Goal: Information Seeking & Learning: Learn about a topic

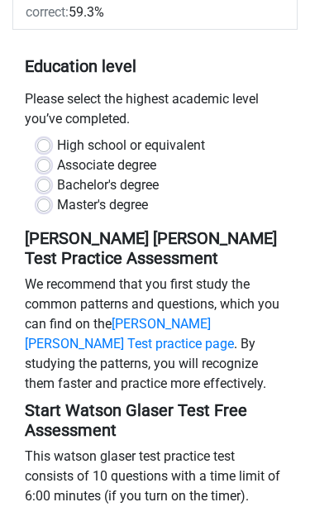
scroll to position [369, 0]
click at [57, 175] on label "Bachelor's degree" at bounding box center [108, 185] width 102 height 20
click at [44, 175] on input "Bachelor's degree" at bounding box center [43, 183] width 13 height 17
radio input "true"
click at [57, 195] on label "Master's degree" at bounding box center [102, 205] width 91 height 20
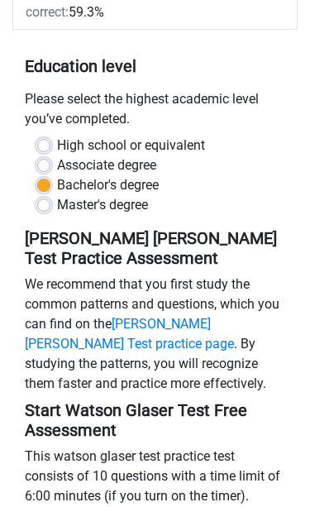
click at [37, 195] on input "Master's degree" at bounding box center [43, 203] width 13 height 17
radio input "true"
click at [57, 175] on label "Bachelor's degree" at bounding box center [108, 185] width 102 height 20
click at [48, 175] on input "Bachelor's degree" at bounding box center [43, 183] width 13 height 17
radio input "true"
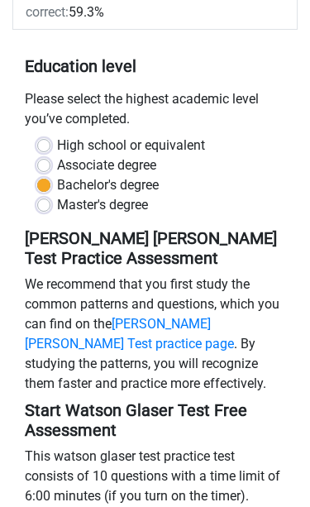
click at [57, 195] on label "Master's degree" at bounding box center [102, 205] width 91 height 20
click at [49, 195] on input "Master's degree" at bounding box center [43, 203] width 13 height 17
radio input "true"
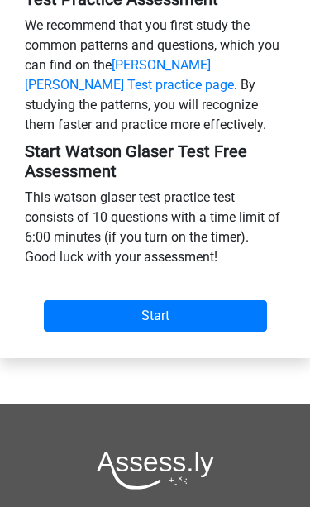
scroll to position [640, 0]
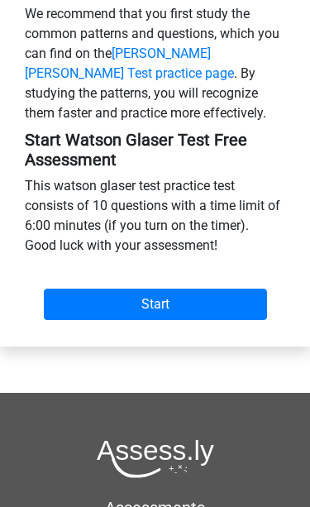
click at [149, 289] on input "Start" at bounding box center [155, 304] width 223 height 31
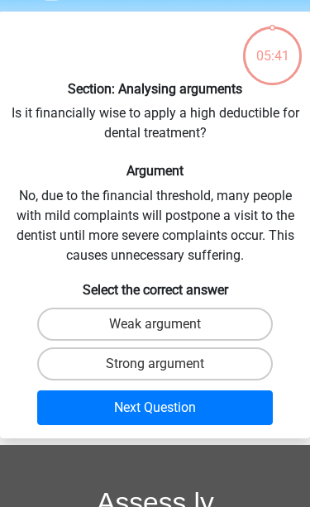
scroll to position [52, 0]
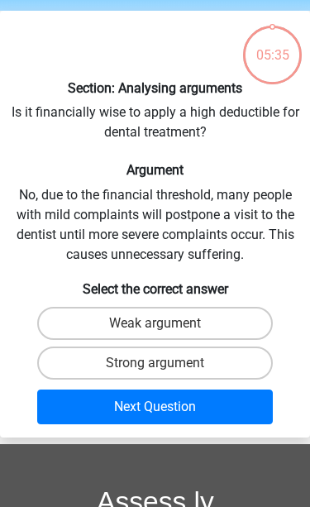
click at [127, 358] on label "Strong argument" at bounding box center [155, 363] width 237 height 33
click at [156, 363] on input "Strong argument" at bounding box center [161, 368] width 11 height 11
radio input "true"
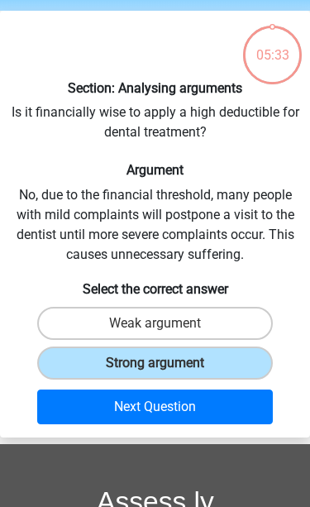
click at [138, 411] on button "Next Question" at bounding box center [155, 407] width 237 height 35
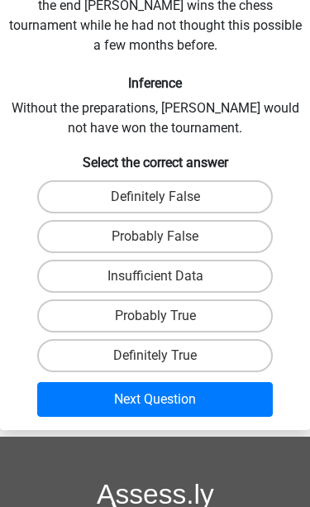
scroll to position [318, 0]
click at [116, 300] on label "Probably True" at bounding box center [155, 316] width 237 height 33
click at [156, 316] on input "Probably True" at bounding box center [161, 321] width 11 height 11
radio input "true"
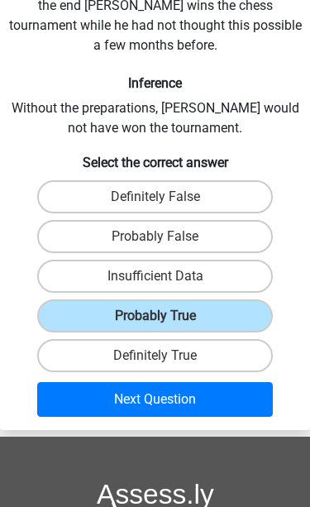
click at [134, 382] on button "Next Question" at bounding box center [155, 399] width 237 height 35
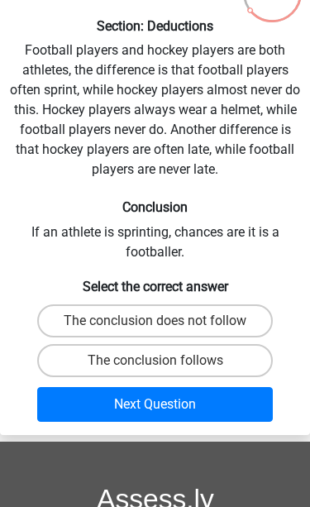
scroll to position [112, 0]
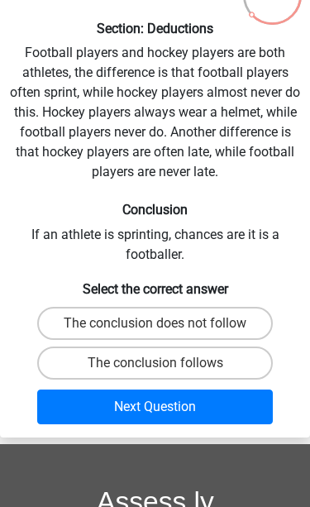
click at [242, 320] on label "The conclusion does not follow" at bounding box center [155, 323] width 237 height 33
click at [166, 324] on input "The conclusion does not follow" at bounding box center [161, 329] width 11 height 11
radio input "true"
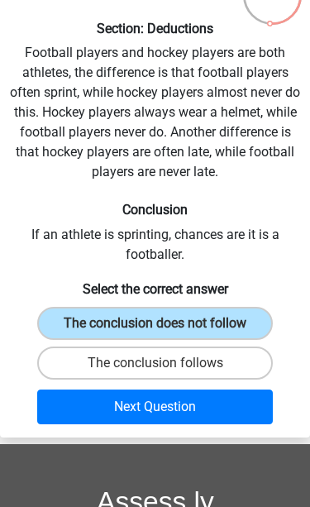
click at [212, 360] on label "The conclusion follows" at bounding box center [155, 363] width 237 height 33
click at [166, 363] on input "The conclusion follows" at bounding box center [161, 368] width 11 height 11
radio input "true"
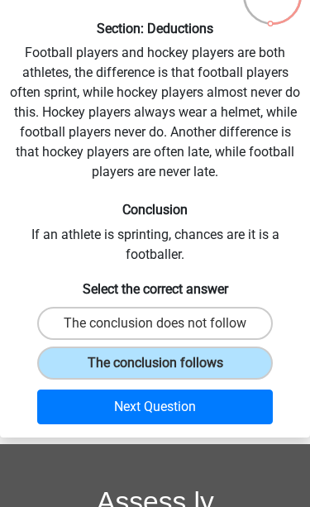
click at [205, 411] on button "Next Question" at bounding box center [155, 407] width 237 height 35
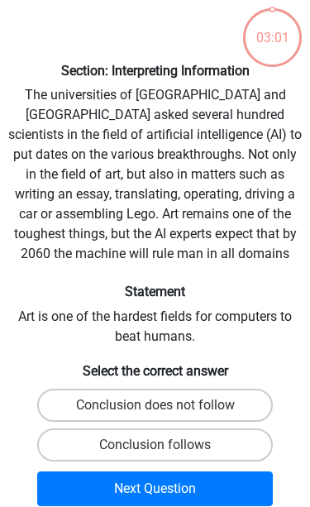
scroll to position [63, 0]
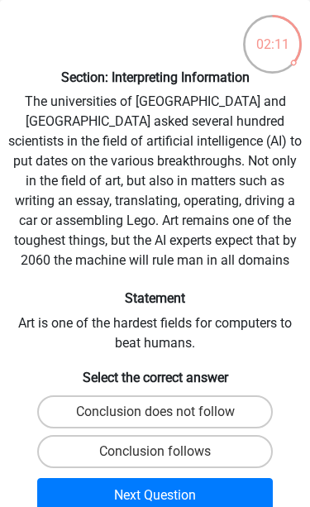
click at [223, 449] on label "Conclusion follows" at bounding box center [155, 451] width 237 height 33
click at [166, 452] on input "Conclusion follows" at bounding box center [161, 457] width 11 height 11
radio input "true"
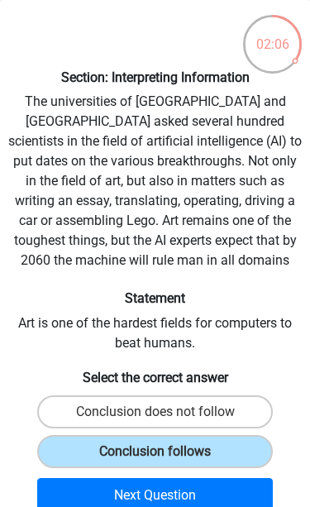
click at [216, 492] on button "Next Question" at bounding box center [155, 495] width 237 height 35
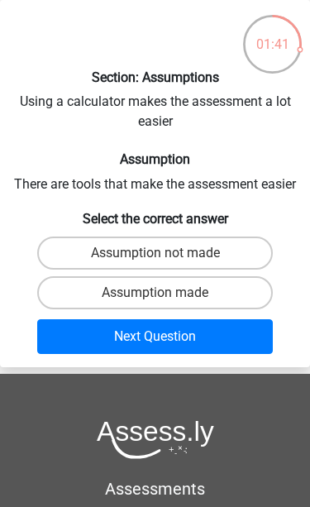
click at [219, 286] on label "Assumption made" at bounding box center [155, 292] width 237 height 33
click at [166, 293] on input "Assumption made" at bounding box center [161, 298] width 11 height 11
radio input "true"
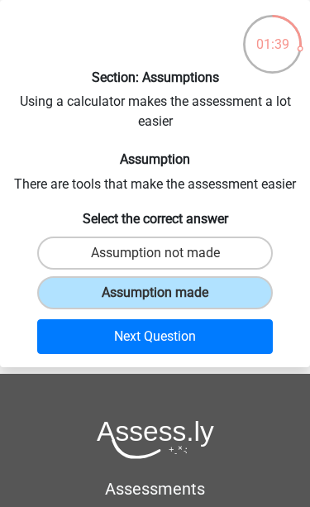
click at [194, 336] on button "Next Question" at bounding box center [155, 336] width 237 height 35
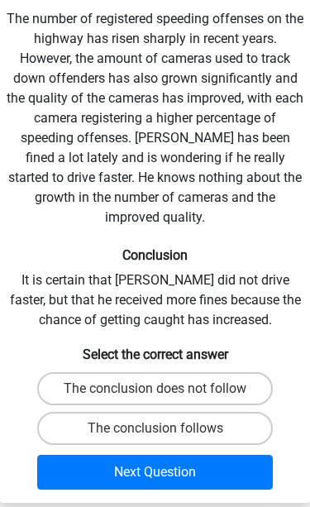
scroll to position [146, 0]
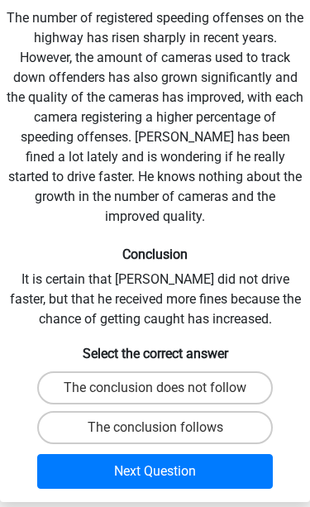
click at [228, 372] on label "The conclusion does not follow" at bounding box center [155, 388] width 237 height 33
click at [166, 388] on input "The conclusion does not follow" at bounding box center [161, 393] width 11 height 11
radio input "true"
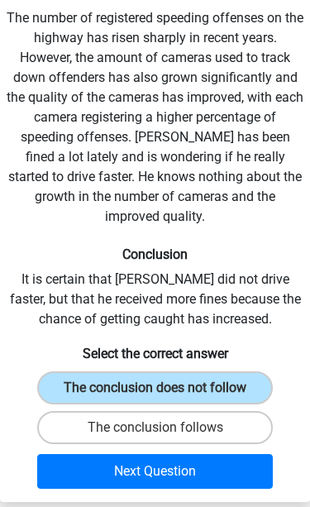
click at [214, 455] on button "Next Question" at bounding box center [155, 471] width 237 height 35
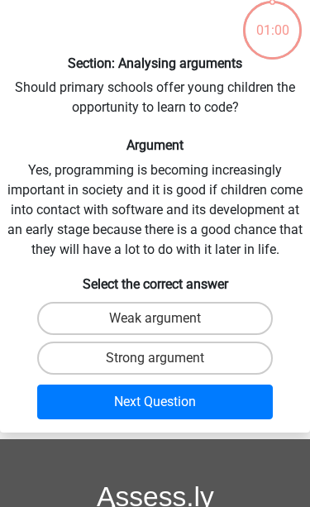
scroll to position [63, 0]
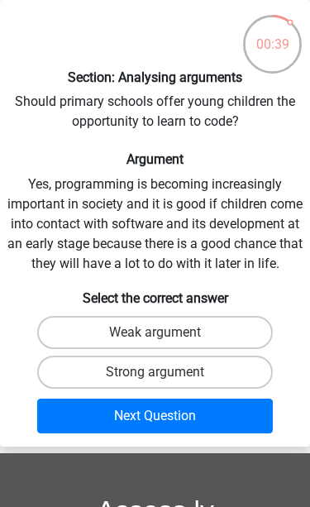
click at [114, 389] on label "Strong argument" at bounding box center [155, 372] width 237 height 33
click at [156, 383] on input "Strong argument" at bounding box center [161, 377] width 11 height 11
radio input "true"
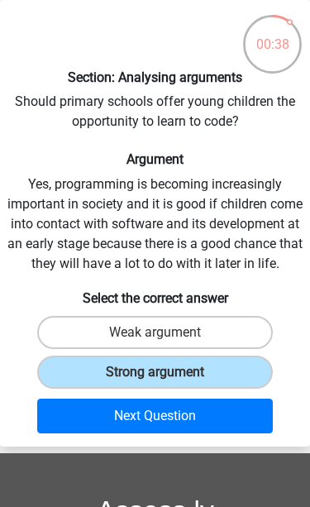
click at [122, 434] on button "Next Question" at bounding box center [155, 416] width 237 height 35
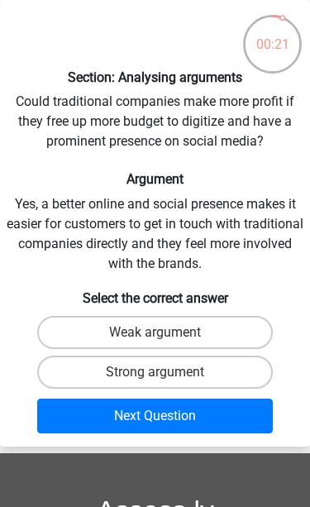
click at [121, 367] on label "Strong argument" at bounding box center [155, 372] width 237 height 33
click at [156, 372] on input "Strong argument" at bounding box center [161, 377] width 11 height 11
radio input "true"
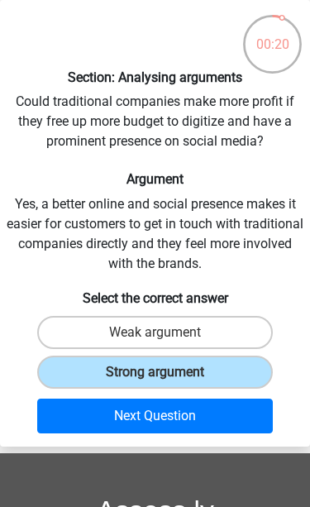
click at [131, 421] on button "Next Question" at bounding box center [155, 416] width 237 height 35
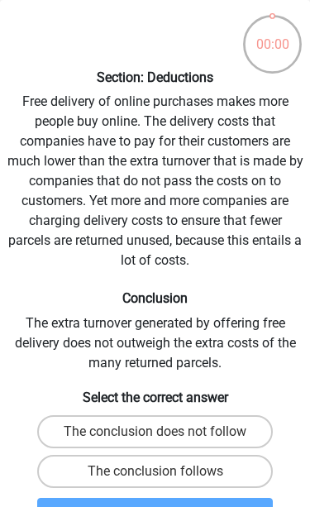
click at [115, 468] on label "The conclusion follows" at bounding box center [155, 471] width 237 height 33
click at [156, 472] on input "The conclusion follows" at bounding box center [161, 477] width 11 height 11
radio input "true"
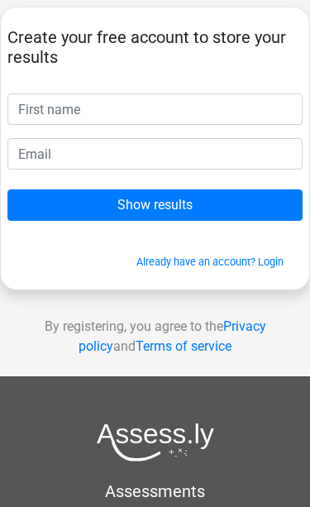
scroll to position [100, 0]
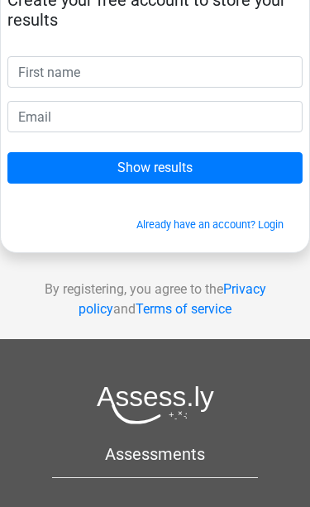
click at [182, 164] on input "Show results" at bounding box center [154, 167] width 295 height 31
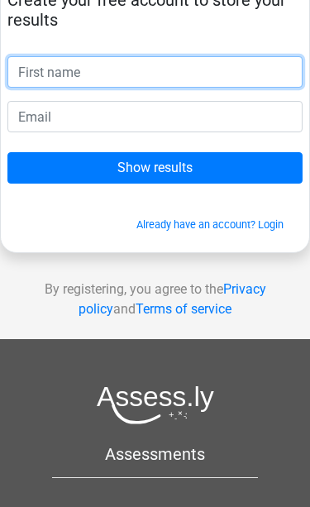
scroll to position [43, 0]
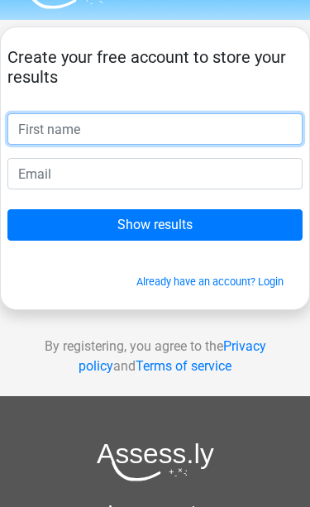
click at [201, 127] on input "text" at bounding box center [154, 128] width 295 height 31
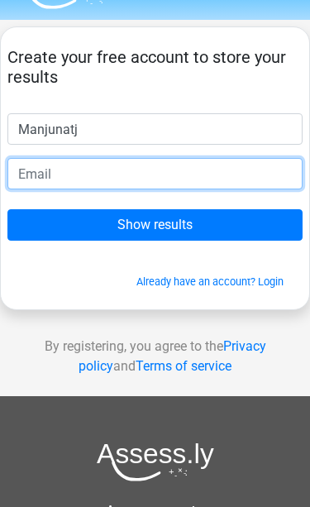
click at [136, 169] on input "email" at bounding box center [154, 173] width 295 height 31
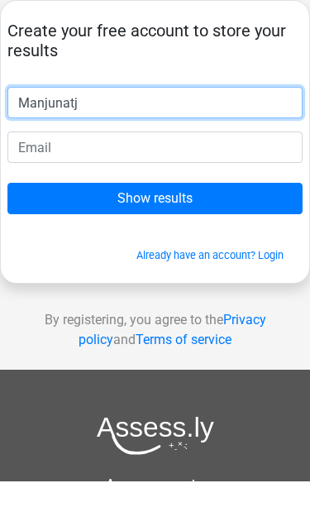
click at [142, 113] on input "Manjunatj" at bounding box center [154, 128] width 295 height 31
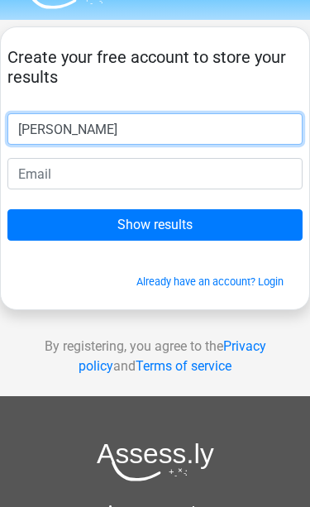
type input "Manjunath"
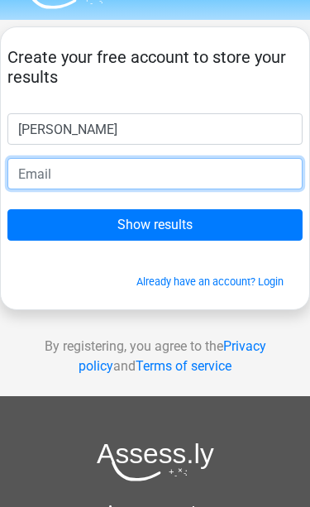
click at [77, 166] on input "email" at bounding box center [154, 173] width 295 height 31
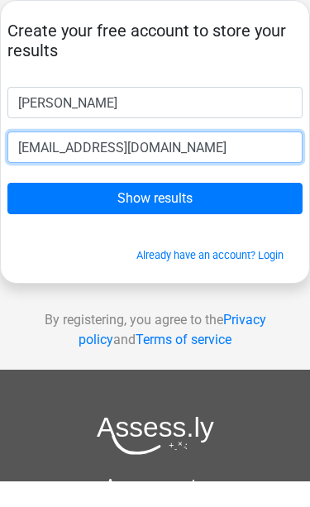
type input "tsmanjunath@gmail.com"
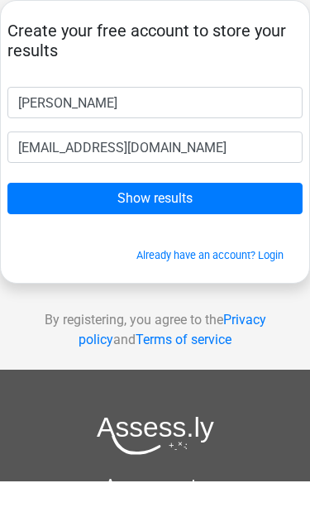
click at [156, 209] on input "Show results" at bounding box center [154, 224] width 295 height 31
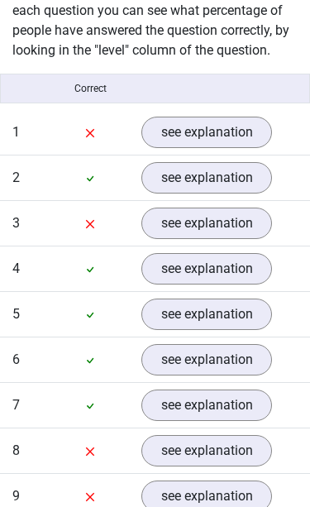
scroll to position [1419, 0]
click at [226, 117] on link "see explanation" at bounding box center [207, 132] width 131 height 31
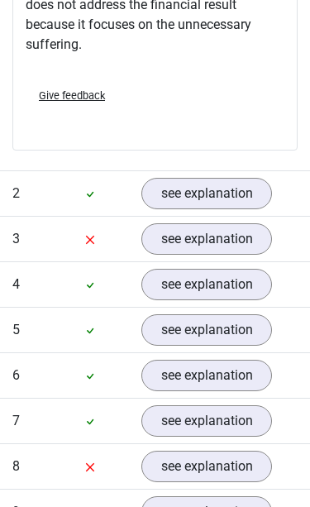
scroll to position [1989, 0]
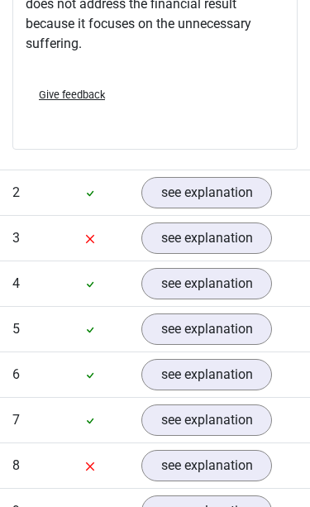
click at [233, 223] on link "see explanation" at bounding box center [207, 238] width 131 height 31
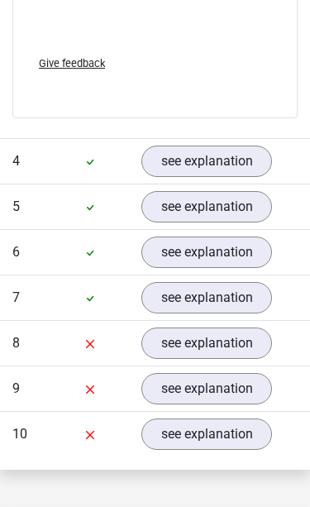
scroll to position [3143, 0]
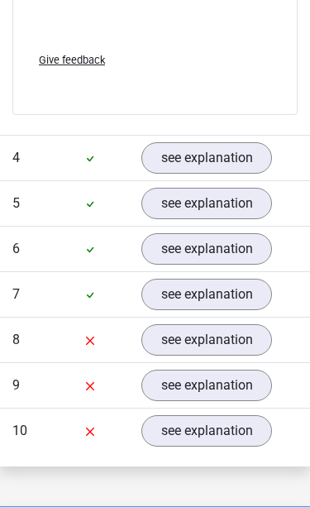
click at [248, 324] on link "see explanation" at bounding box center [207, 339] width 131 height 31
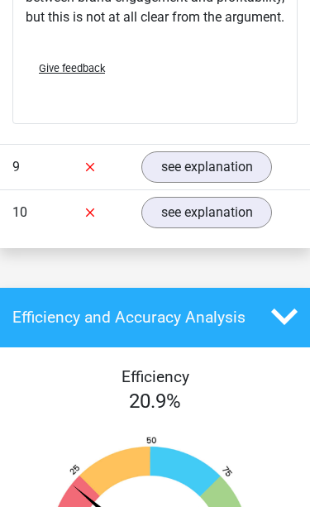
scroll to position [3926, 0]
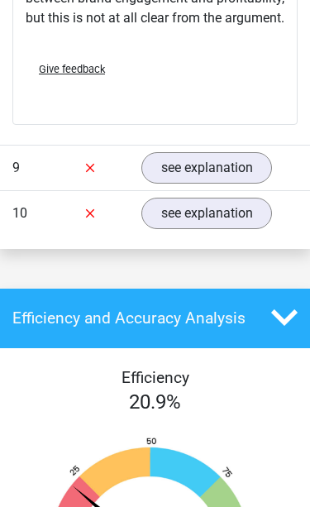
click at [234, 153] on link "see explanation" at bounding box center [207, 167] width 131 height 31
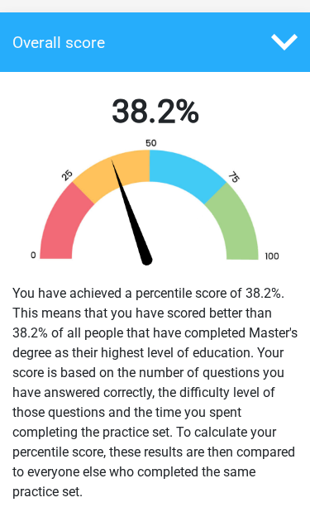
scroll to position [389, 0]
